Goal: Contribute content

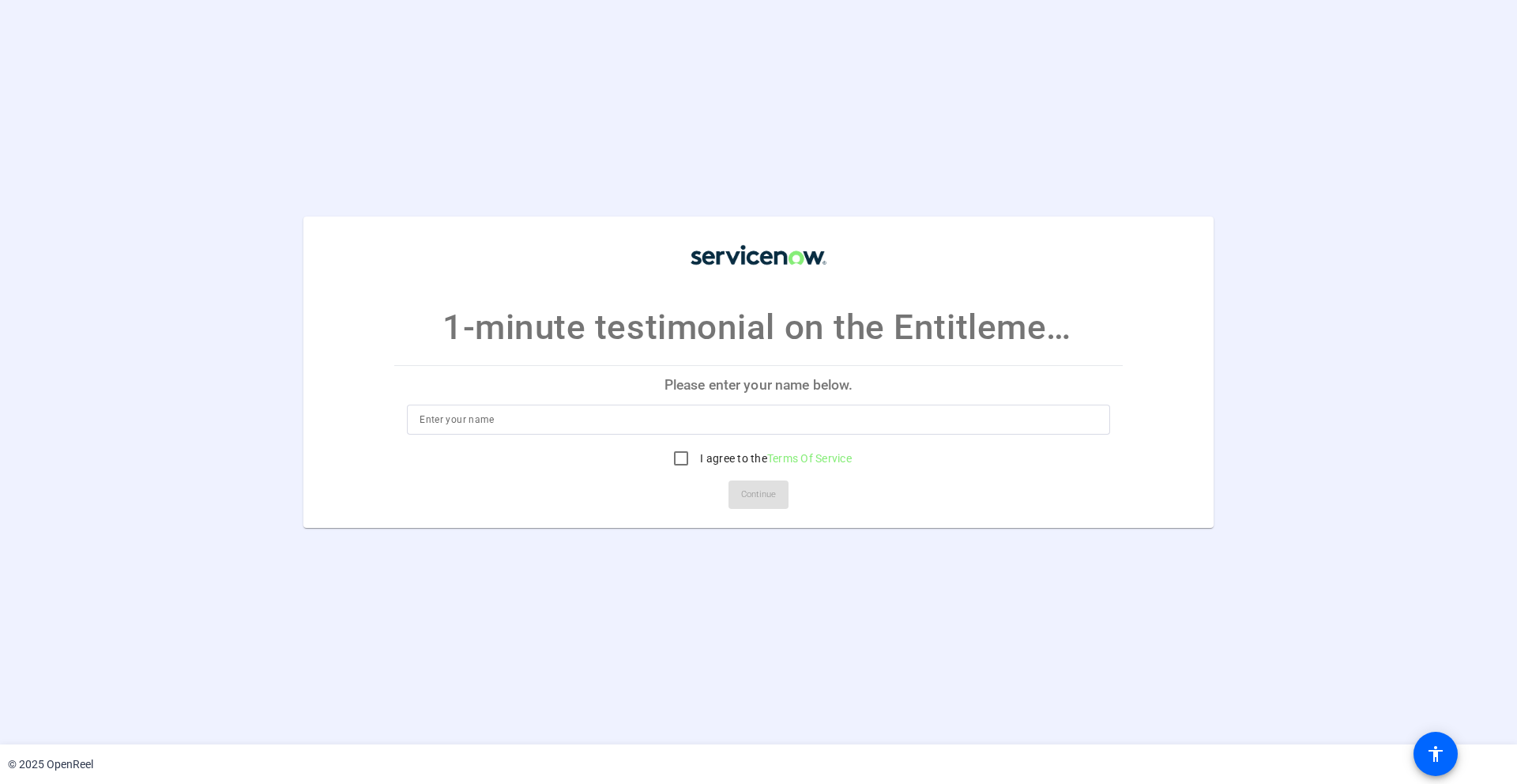
click at [534, 424] on input at bounding box center [758, 419] width 678 height 19
click at [489, 420] on input at bounding box center [758, 419] width 678 height 19
type input "[PERSON_NAME]"
click at [675, 460] on input "I agree to the Terms Of Service" at bounding box center [681, 457] width 32 height 32
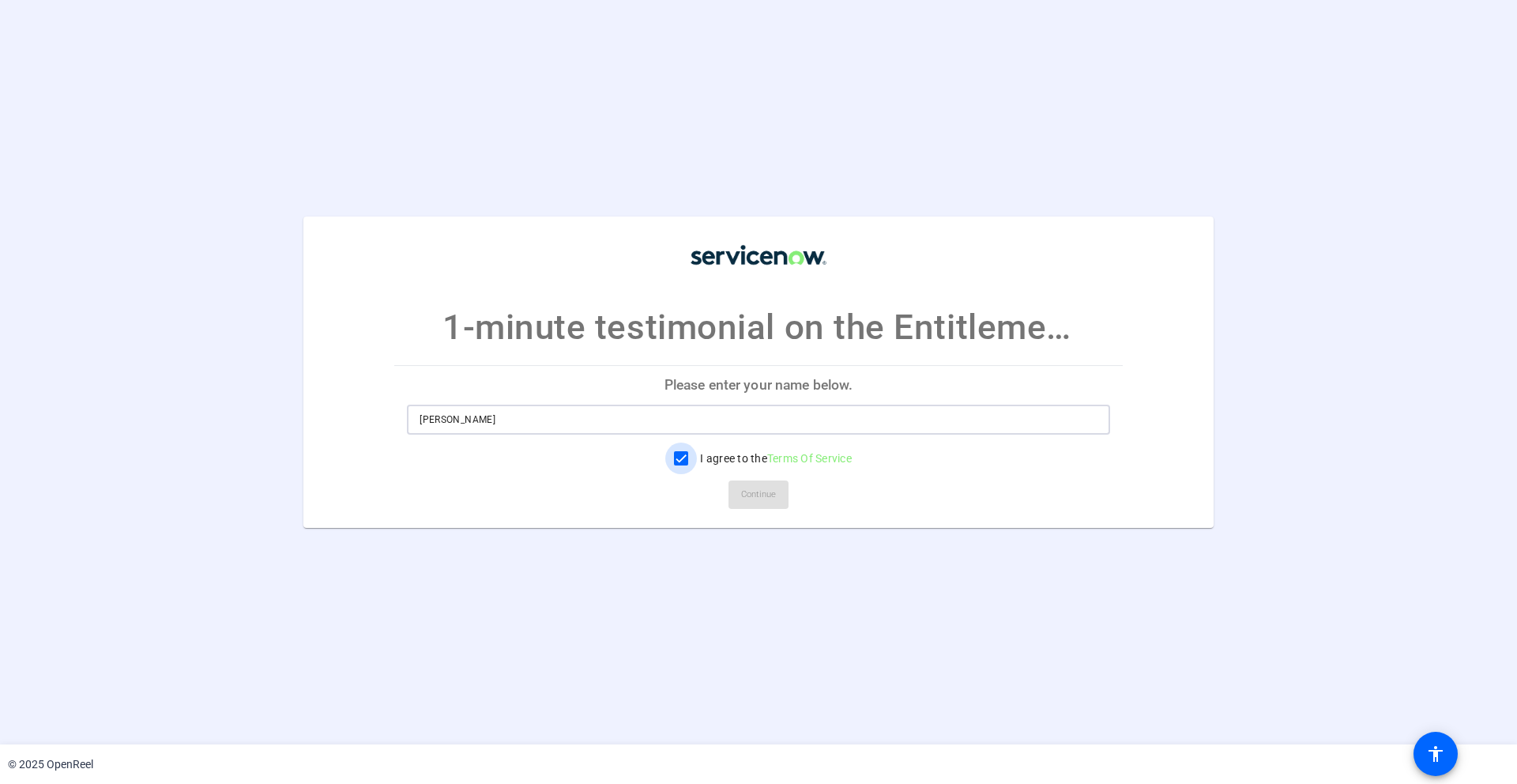
checkbox input "true"
click at [747, 489] on span "Continue" at bounding box center [759, 495] width 34 height 24
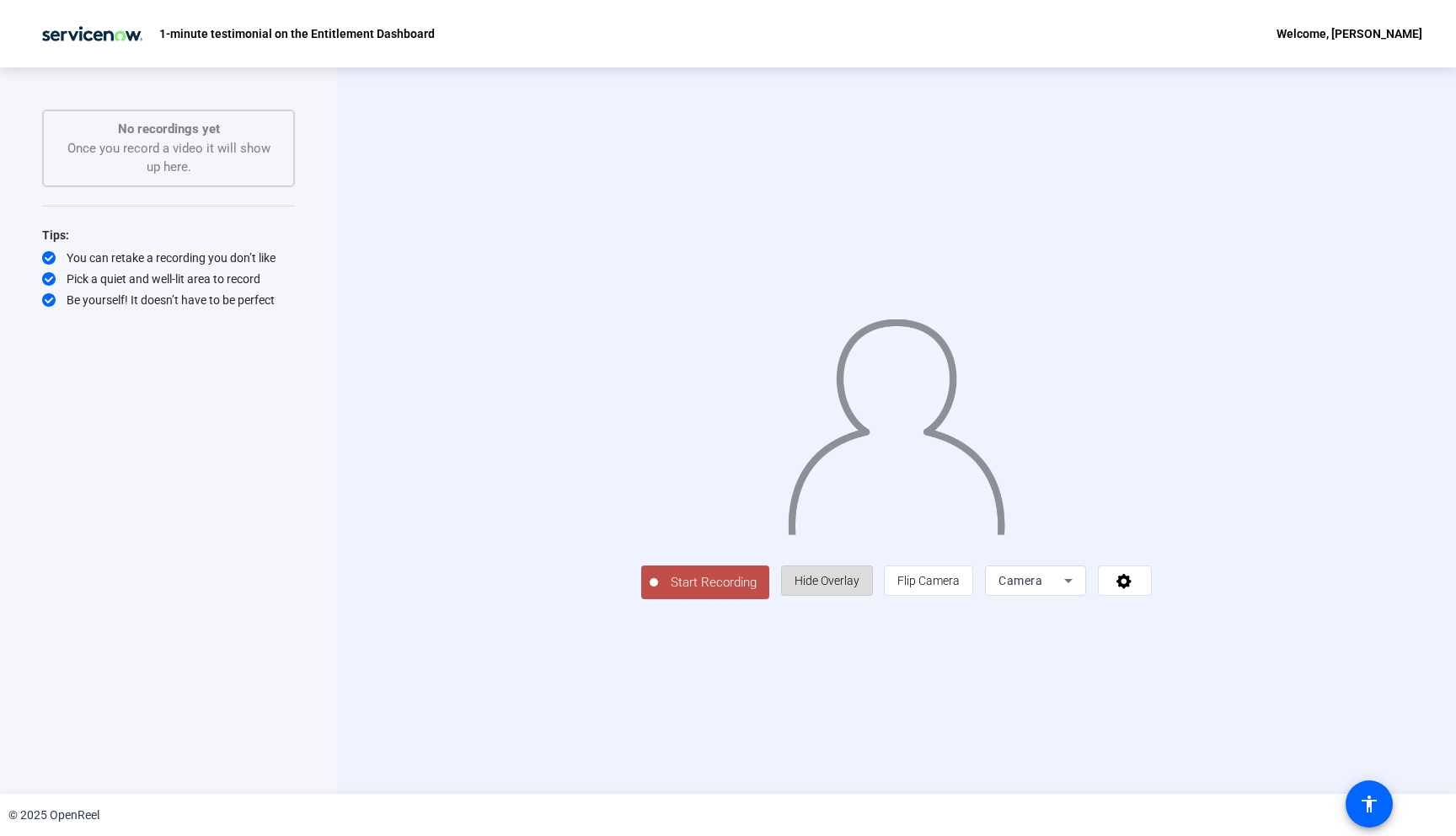
click at [860, 587] on span "Hide Overlay" at bounding box center [827, 581] width 65 height 14
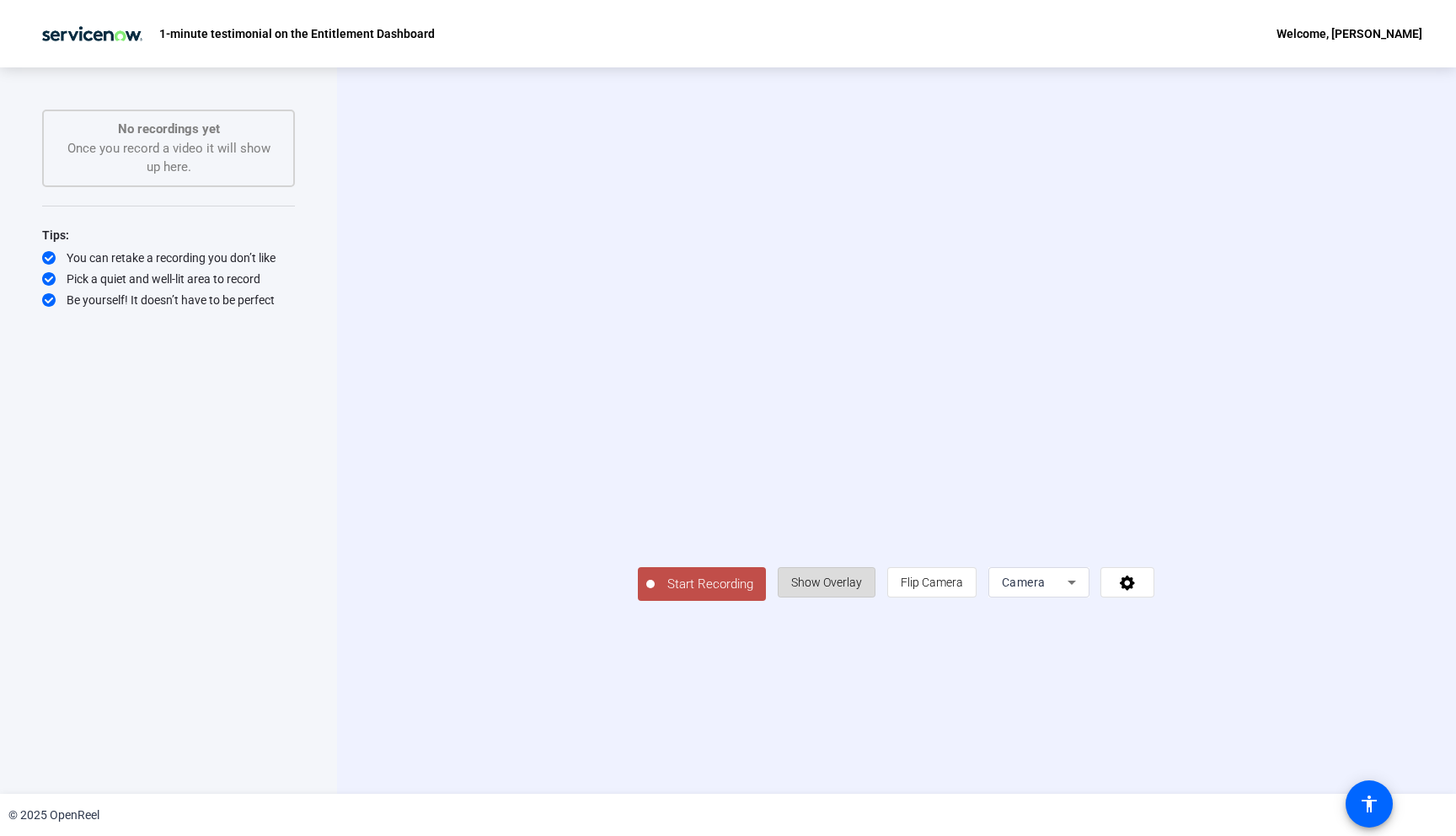
click at [863, 588] on span "Show Overlay" at bounding box center [826, 582] width 71 height 14
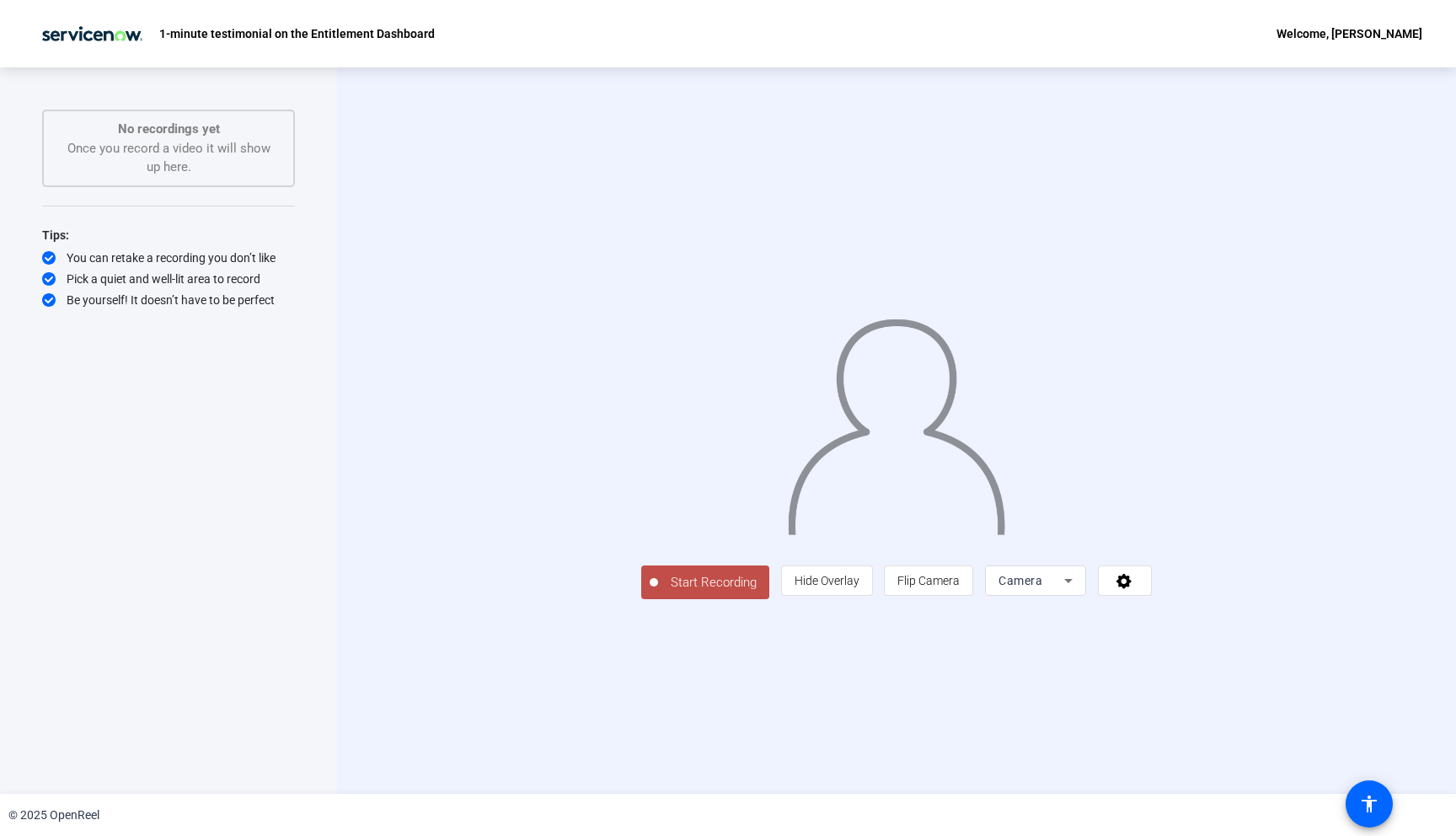
click at [1073, 595] on div "Camera" at bounding box center [1036, 580] width 75 height 30
click at [1248, 711] on div at bounding box center [728, 418] width 1456 height 836
click at [1135, 588] on icon at bounding box center [1125, 580] width 19 height 16
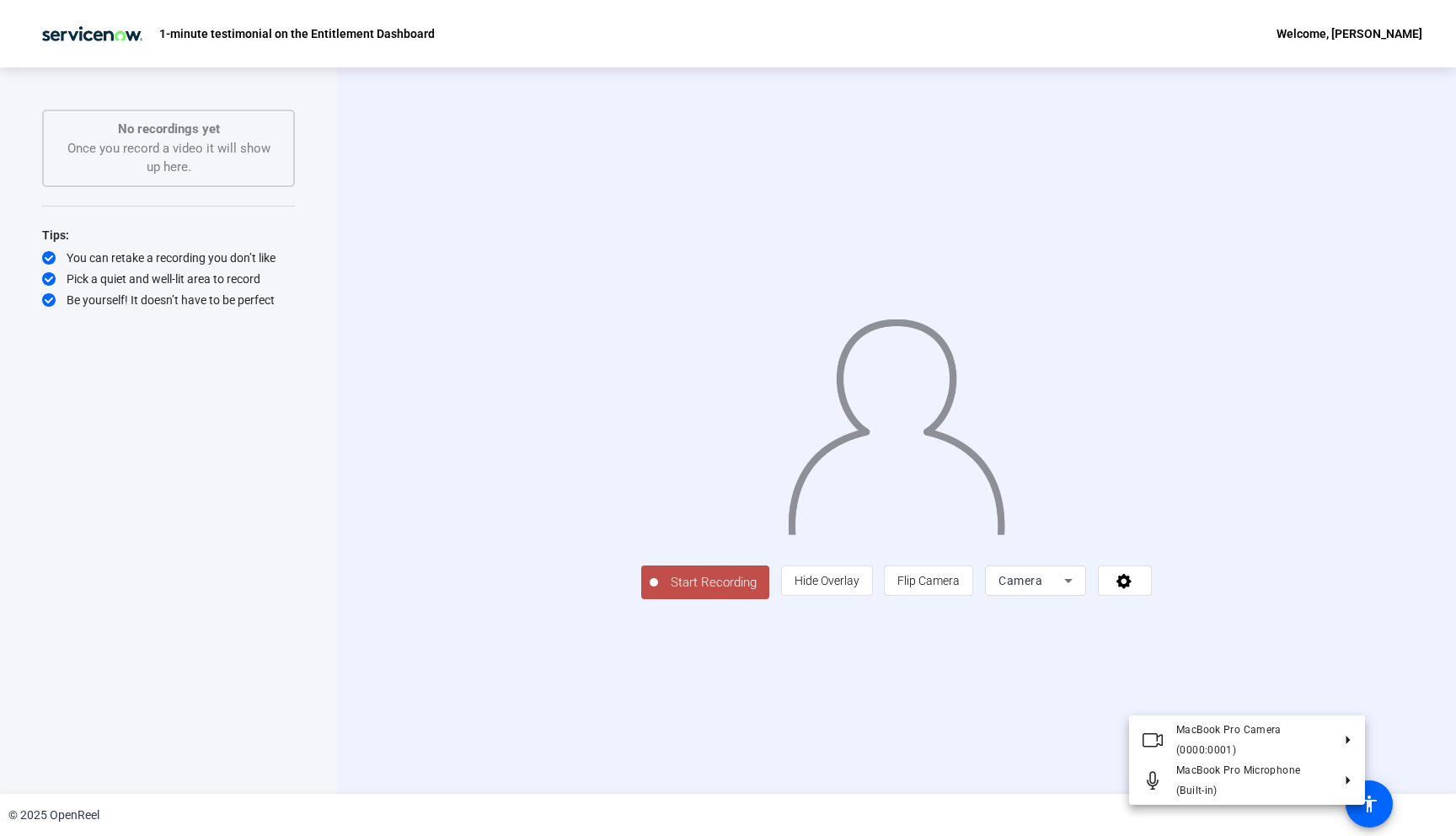
click at [948, 707] on div at bounding box center [728, 418] width 1456 height 836
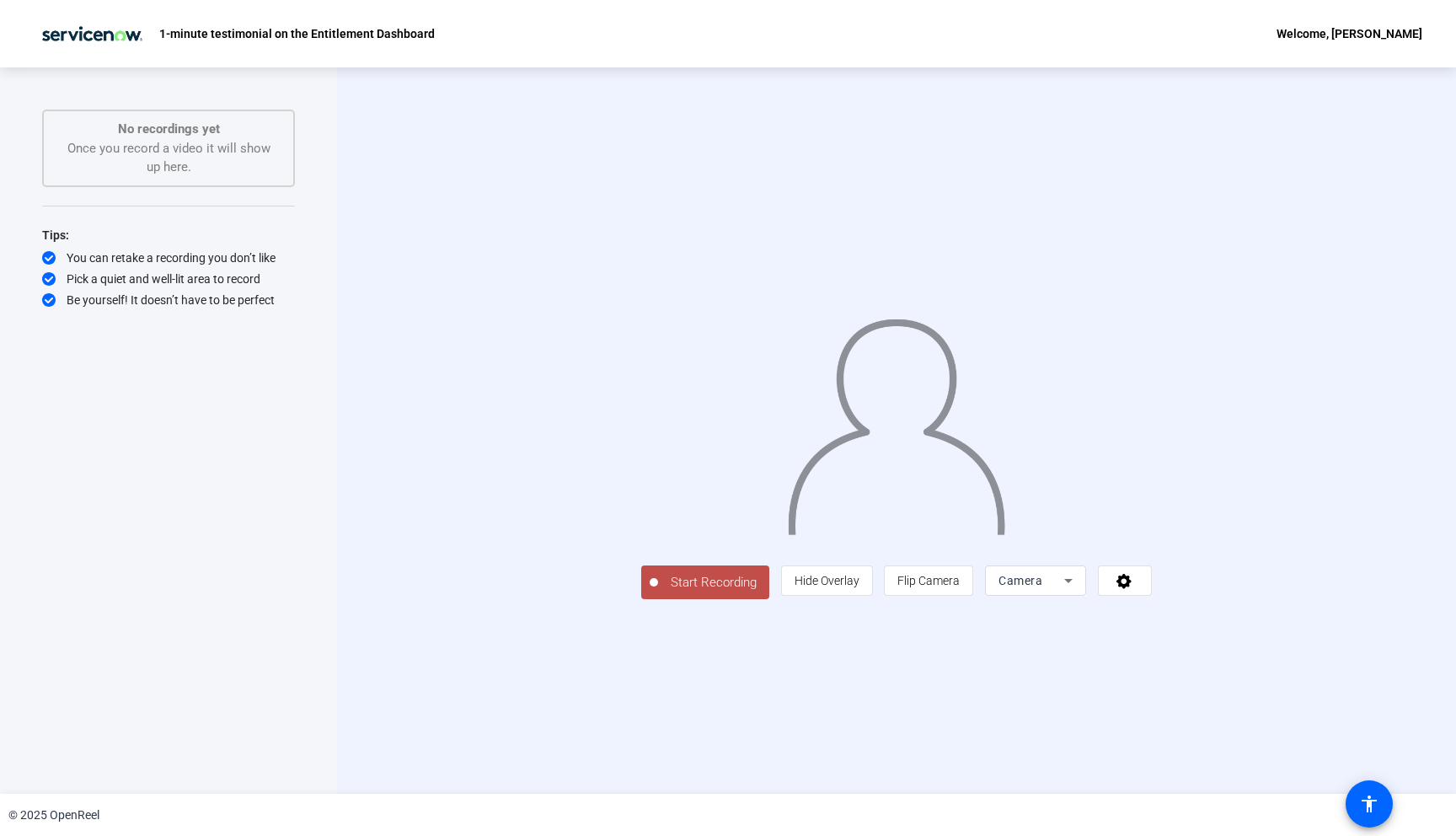
click at [658, 592] on span "Start Recording" at bounding box center [713, 582] width 111 height 19
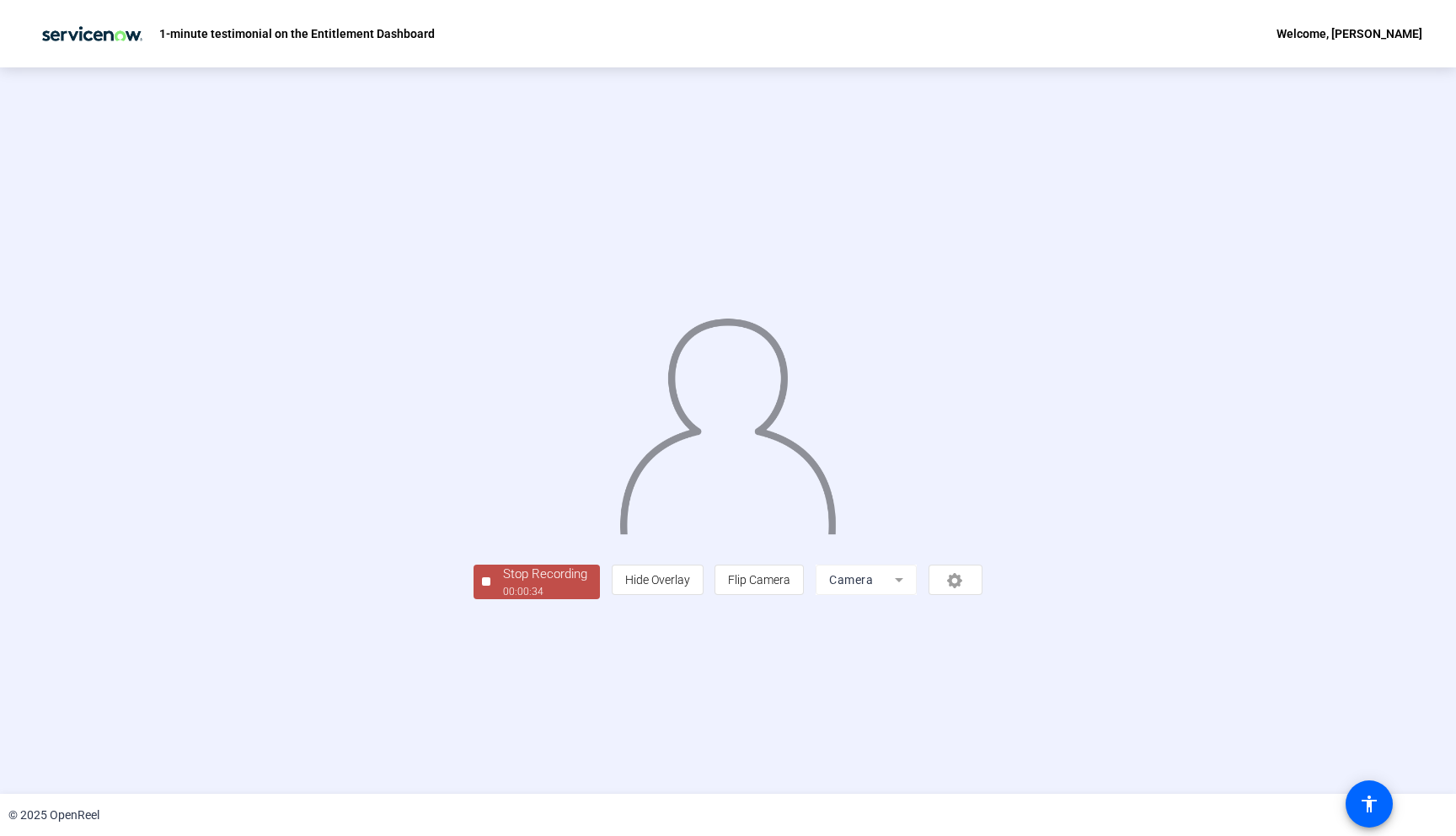
click at [503, 599] on div "00:00:34" at bounding box center [545, 591] width 84 height 15
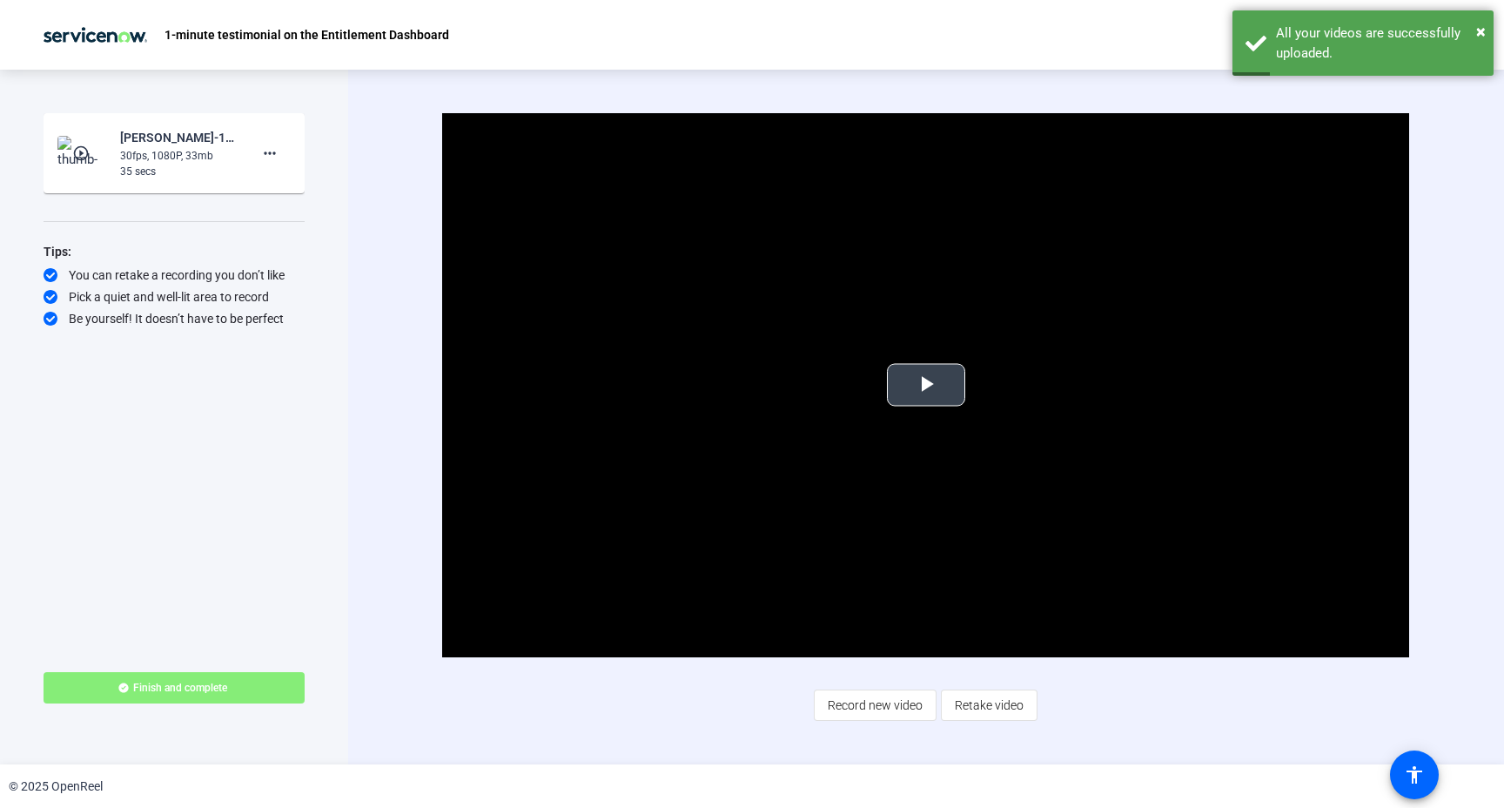
click at [926, 385] on span "Video Player" at bounding box center [926, 385] width 0 height 0
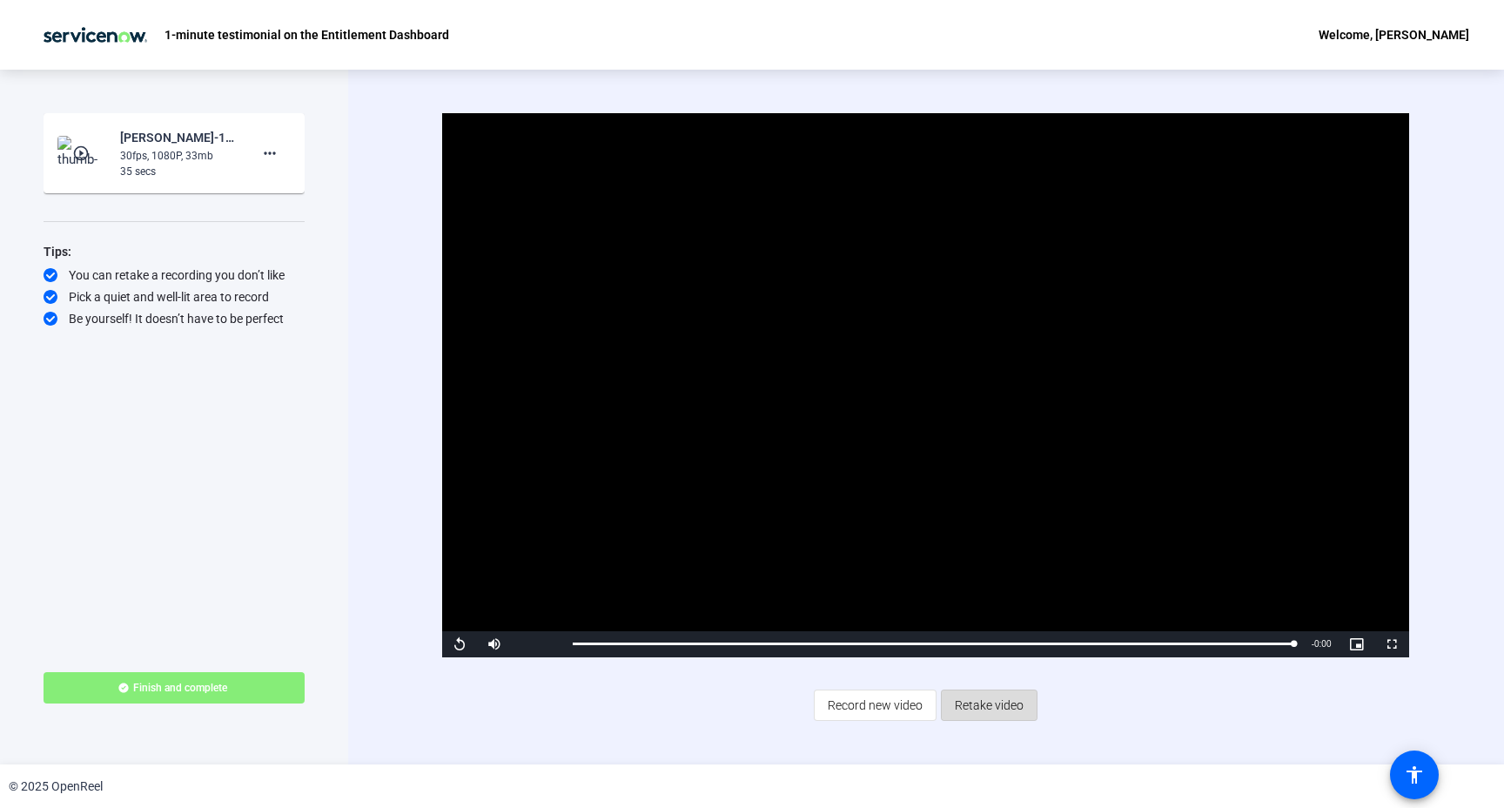
click at [978, 704] on span "Retake video" at bounding box center [989, 705] width 69 height 33
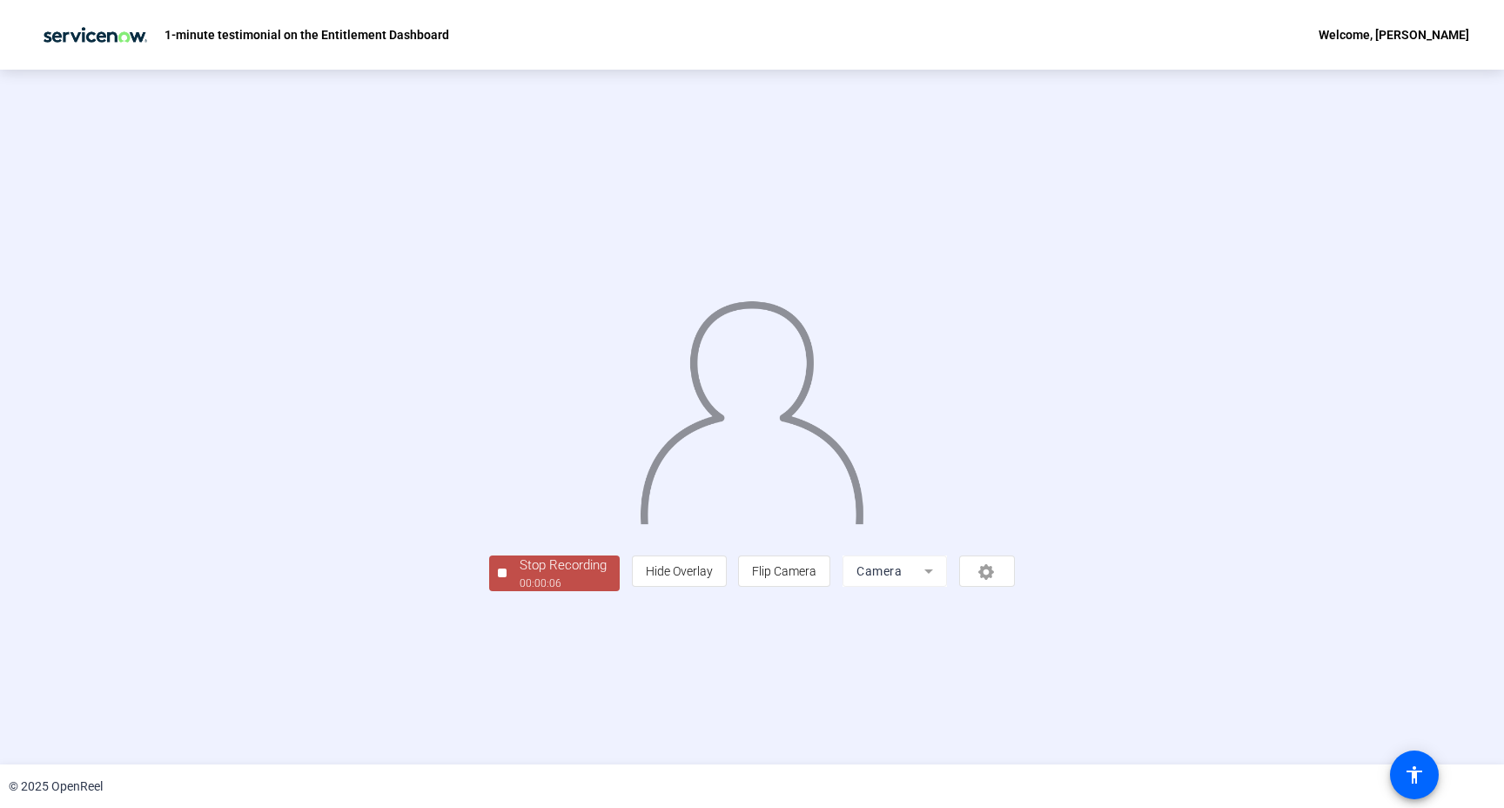
click at [520, 591] on div "00:00:06" at bounding box center [563, 583] width 87 height 16
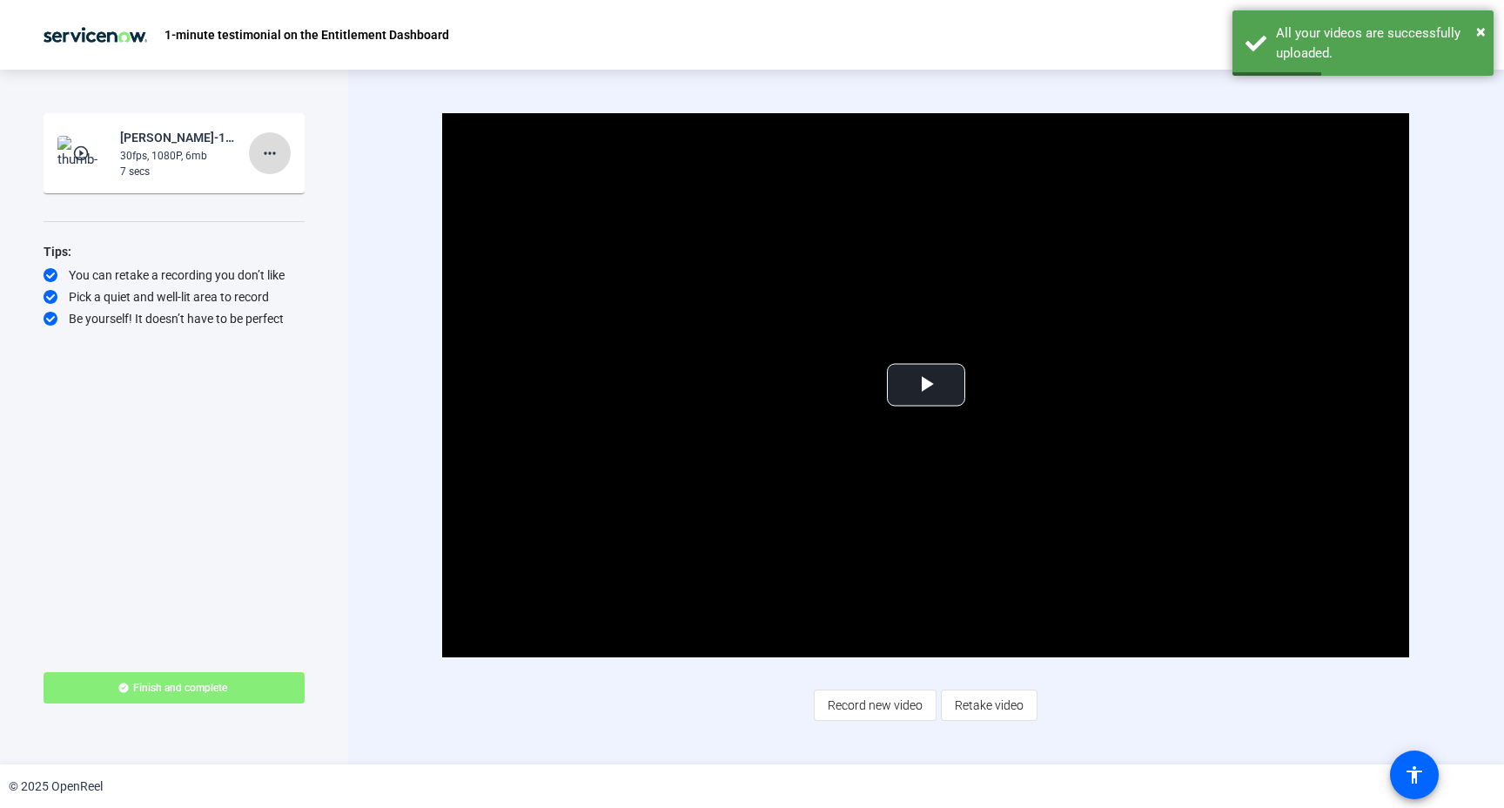
click at [272, 155] on mat-icon "more_horiz" at bounding box center [269, 153] width 21 height 21
click at [296, 187] on span "Delete clip" at bounding box center [298, 189] width 70 height 21
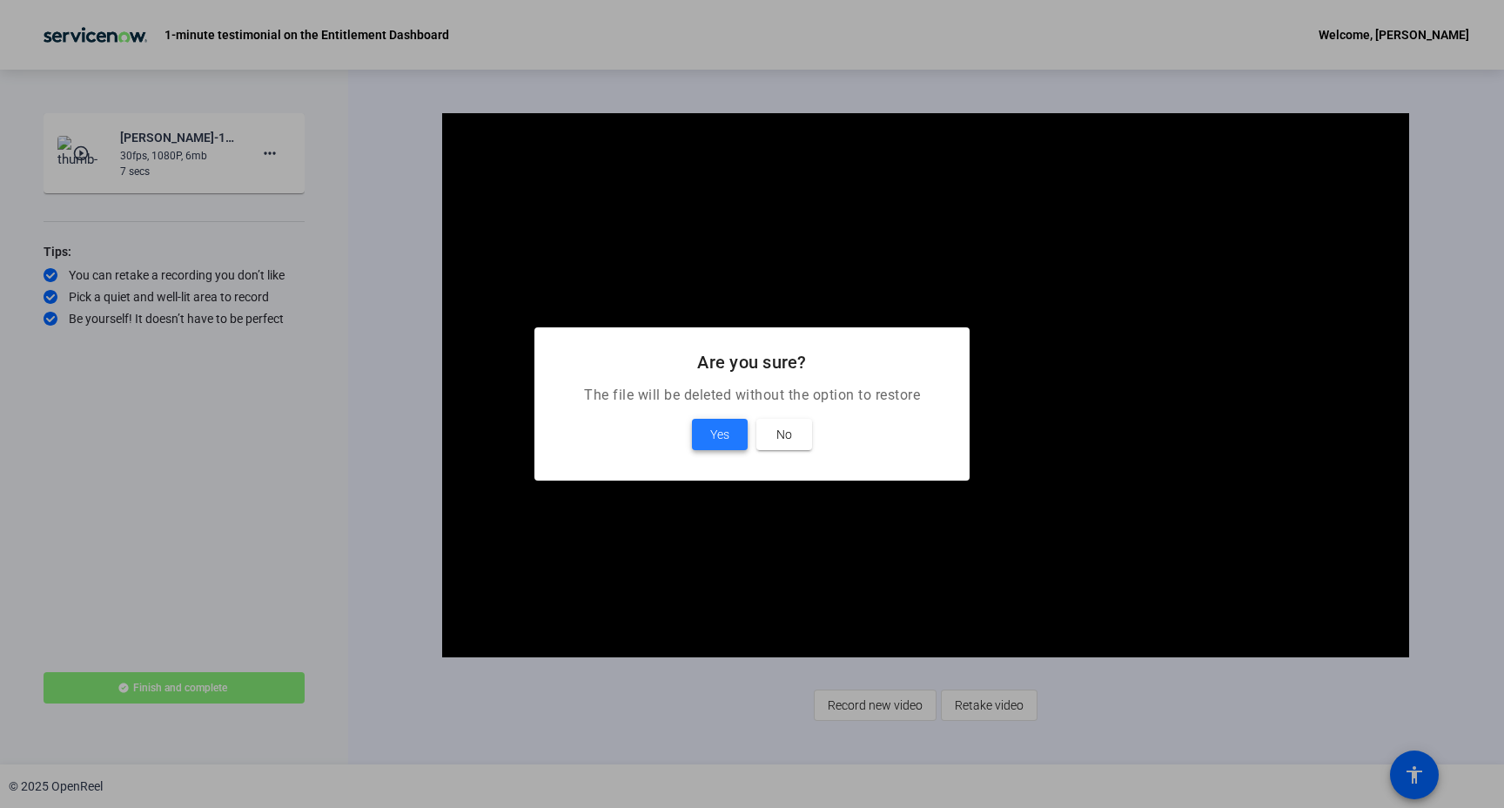
click at [722, 439] on span "Yes" at bounding box center [719, 434] width 19 height 21
